Goal: Information Seeking & Learning: Learn about a topic

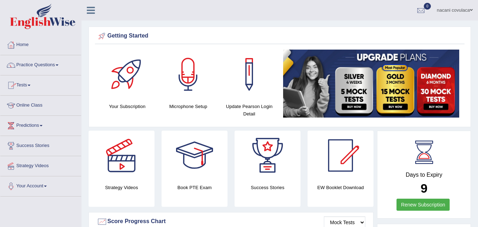
click at [38, 105] on link "Online Class" at bounding box center [40, 105] width 81 height 18
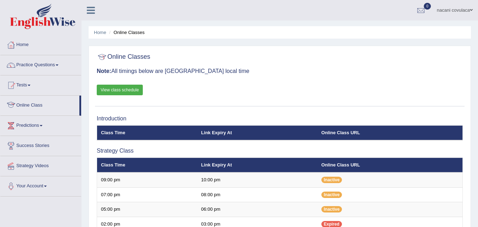
click at [203, 129] on th "Link Expiry At" at bounding box center [258, 133] width 120 height 15
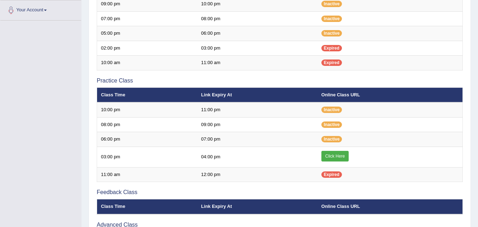
scroll to position [184, 0]
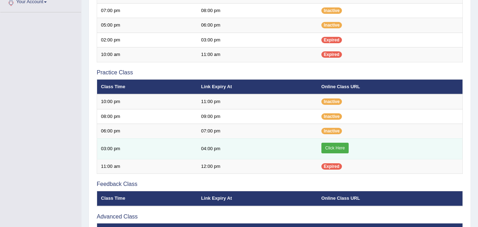
click at [328, 150] on link "Click Here" at bounding box center [335, 148] width 27 height 11
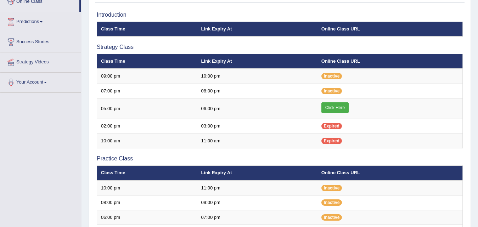
scroll to position [80, 0]
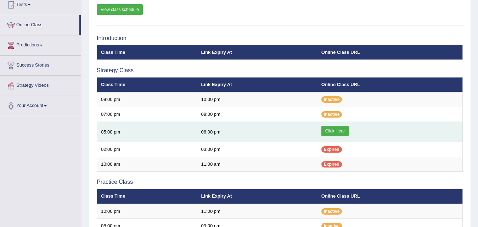
click at [343, 133] on link "Click Here" at bounding box center [335, 131] width 27 height 11
